Goal: Task Accomplishment & Management: Use online tool/utility

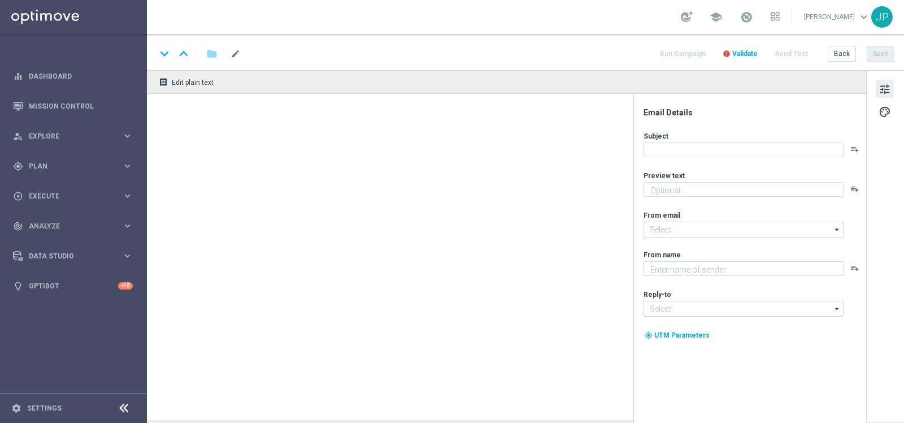
type textarea "Jogue GRÁTIS todas as semanas para ter a chance de ganhar PRÊMIOS INCRÍVEIS!"
type textarea "Lottoland"
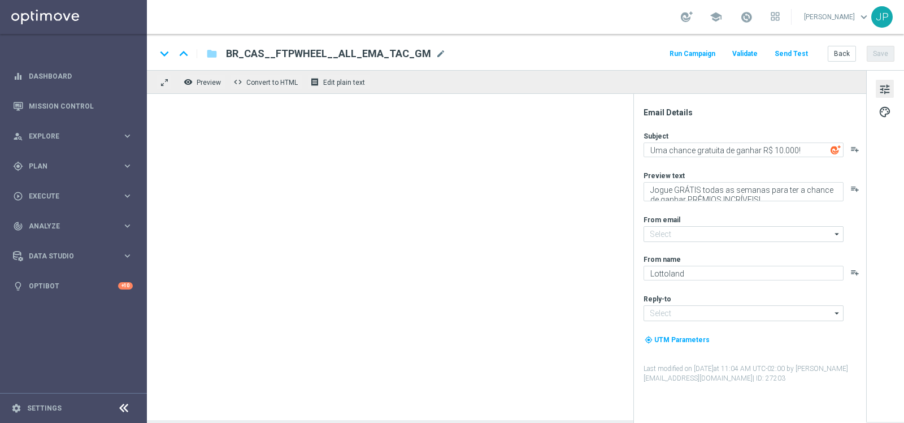
type input "mail@crm.lottoland.bet.br"
type input "contato@lottoland.bet.br"
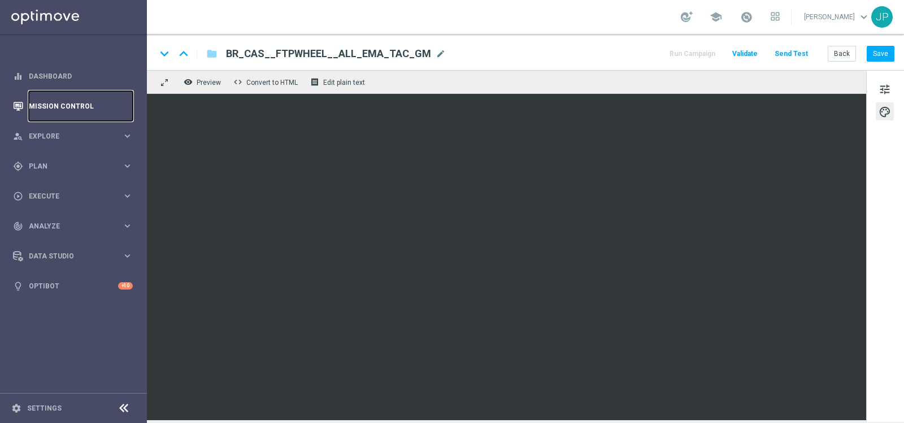
click at [63, 100] on link "Mission Control" at bounding box center [81, 106] width 104 height 30
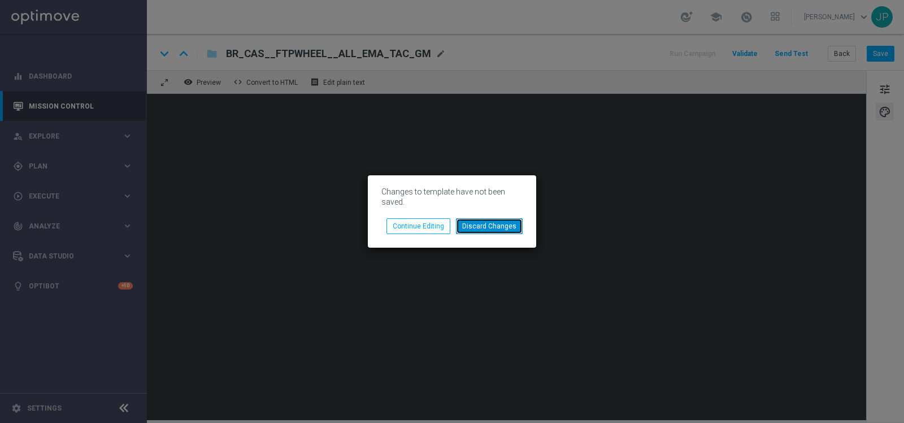
click at [490, 226] on button "Discard Changes" at bounding box center [489, 226] width 67 height 16
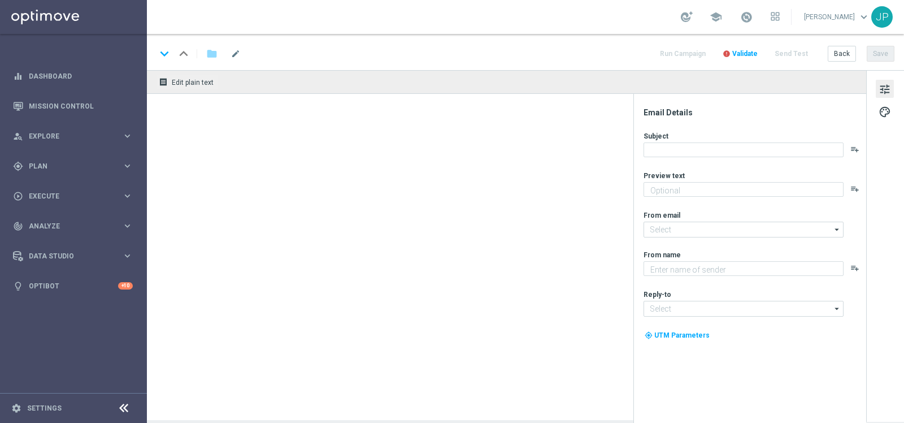
type textarea "Jogue Fênix Sortuda! Aposte apenas R$ 30 nos slots selecionados para garantir o…"
type textarea "Lottoland"
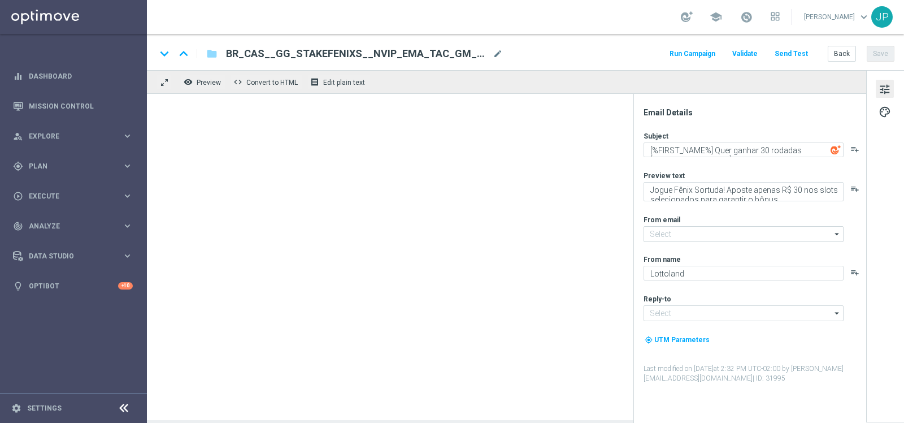
type input "[EMAIL_ADDRESS][DOMAIN_NAME]"
